Goal: Transaction & Acquisition: Purchase product/service

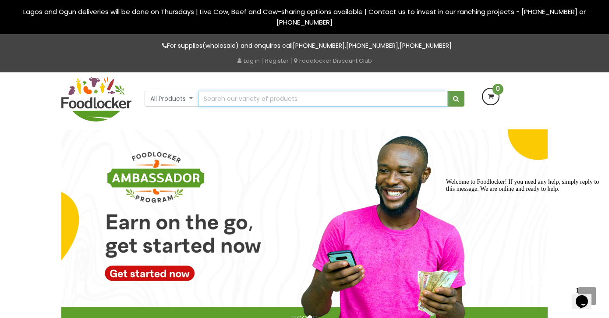
click at [336, 102] on input "text" at bounding box center [323, 99] width 250 height 16
type input "yeast"
click at [456, 99] on button "submit" at bounding box center [455, 99] width 17 height 16
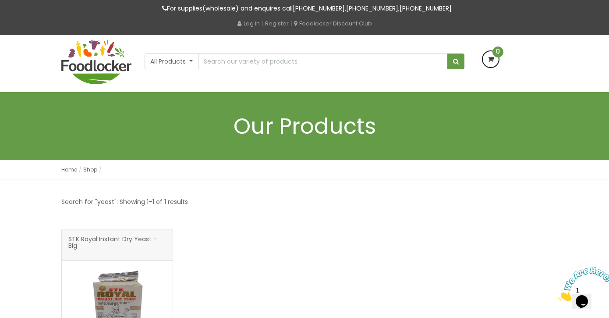
scroll to position [11, 0]
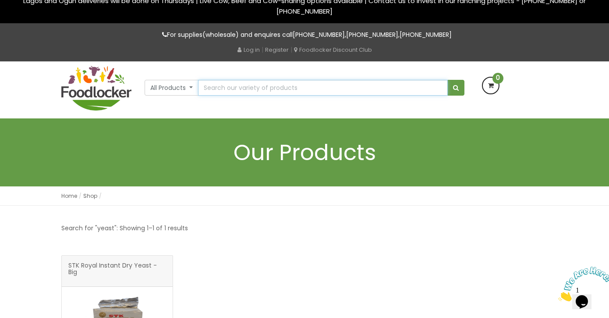
click at [243, 91] on input "text" at bounding box center [323, 88] width 250 height 16
type input "nutmeg"
click at [456, 88] on span "submit" at bounding box center [456, 88] width 6 height 6
